Goal: Find specific page/section: Find specific page/section

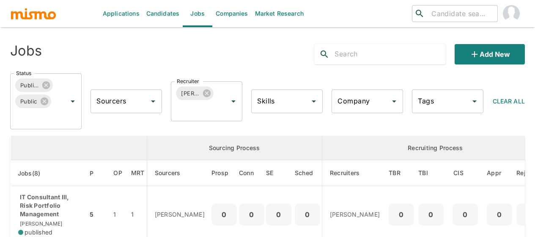
scroll to position [377, 0]
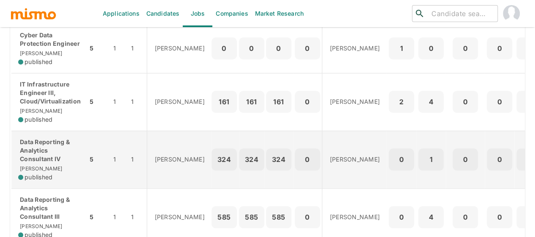
scroll to position [292, 0]
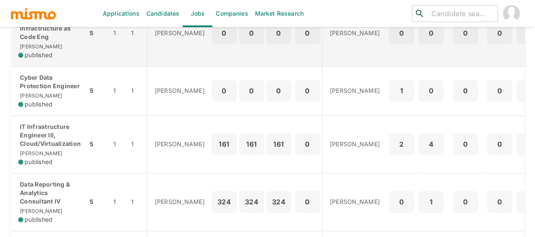
click at [44, 53] on span "published" at bounding box center [39, 55] width 28 height 8
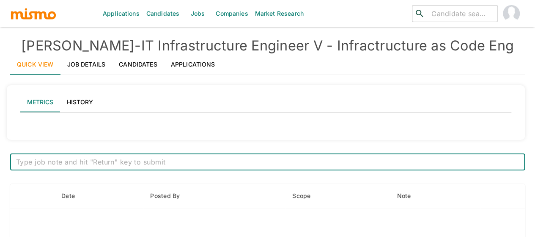
type input "Active statuses"
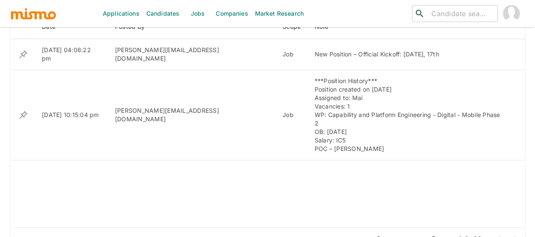
scroll to position [347, 0]
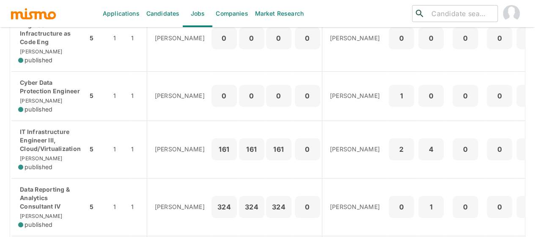
scroll to position [339, 0]
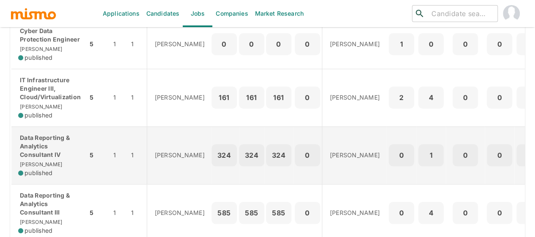
click at [46, 151] on p "Data Reporting & Analytics Consultant IV" at bounding box center [49, 145] width 63 height 25
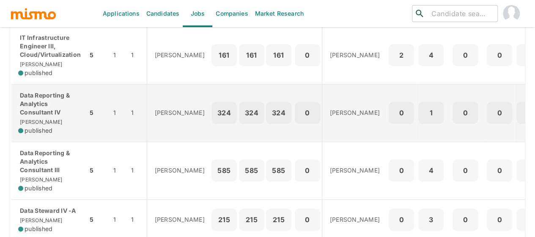
scroll to position [423, 0]
